Goal: Information Seeking & Learning: Understand process/instructions

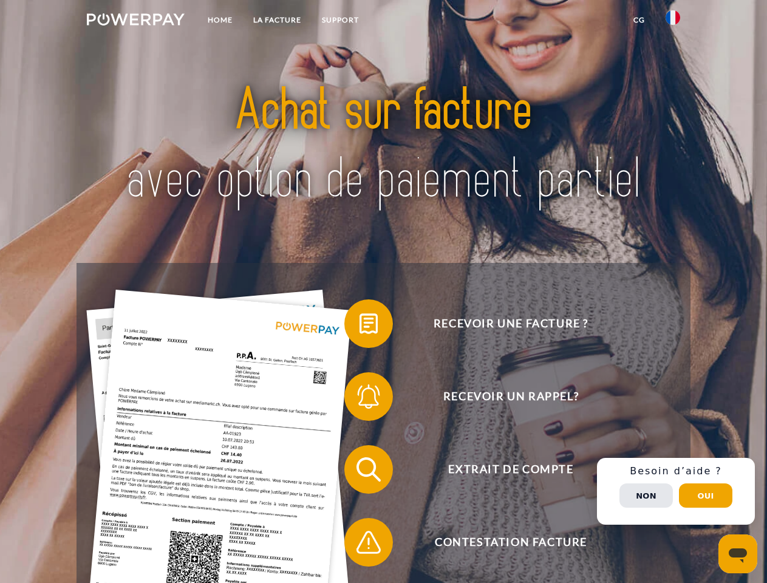
click at [135, 21] on img at bounding box center [136, 19] width 98 height 12
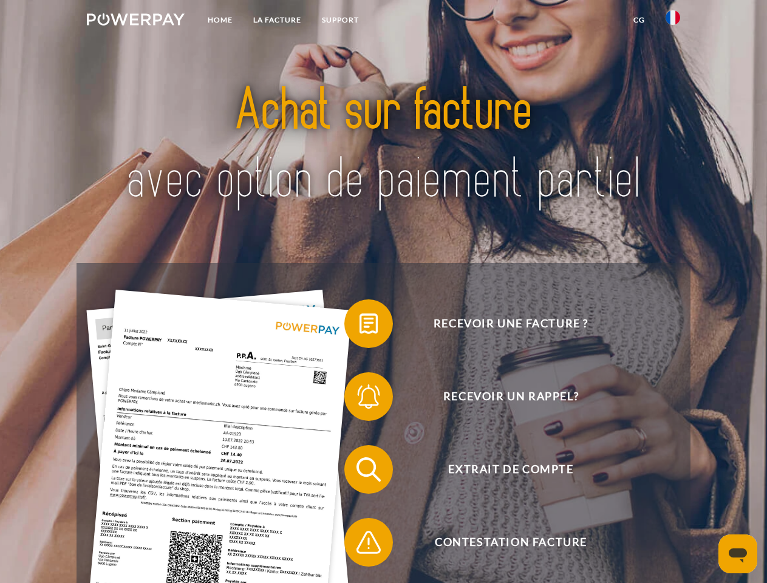
click at [673, 21] on img at bounding box center [673, 17] width 15 height 15
click at [639, 20] on link "CG" at bounding box center [639, 20] width 32 height 22
click at [360, 326] on span at bounding box center [350, 323] width 61 height 61
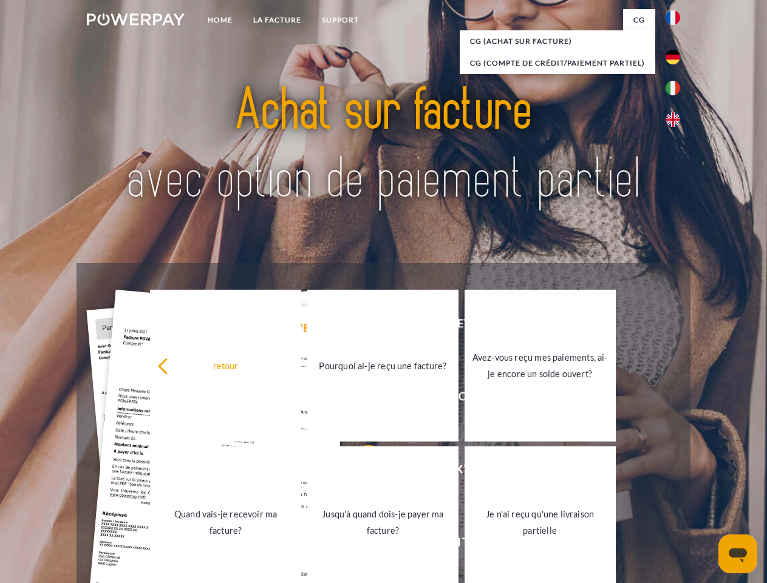
click at [360, 399] on link "Pourquoi ai-je reçu une facture?" at bounding box center [382, 366] width 151 height 152
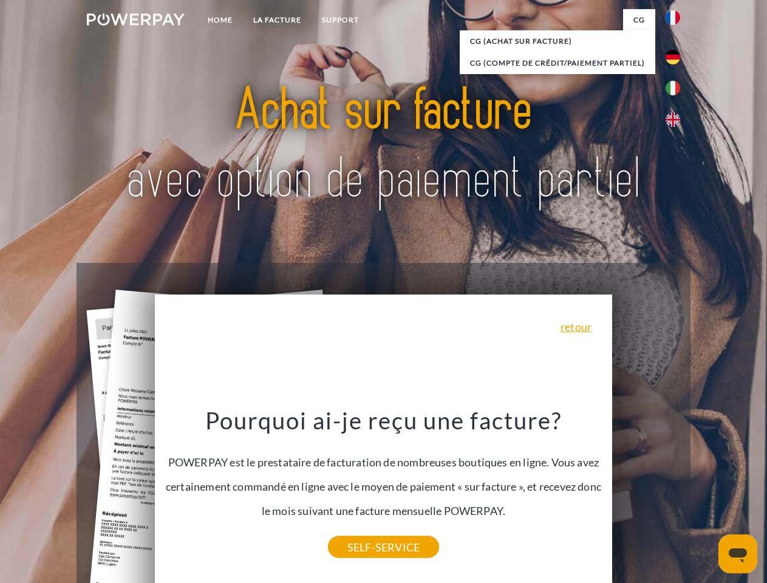
click at [360, 472] on div "Pourquoi ai-je reçu une facture? POWERPAY est le prestataire de facturation de …" at bounding box center [383, 477] width 443 height 142
click at [360, 545] on link "SELF-SERVICE" at bounding box center [383, 547] width 111 height 22
click at [676, 491] on div "Recevoir une facture ? Recevoir un rappel? Extrait de compte retour" at bounding box center [384, 506] width 614 height 486
click at [646, 494] on span "Extrait de compte" at bounding box center [511, 469] width 298 height 49
click at [706, 496] on header "Home LA FACTURE Support" at bounding box center [383, 419] width 767 height 839
